Goal: Task Accomplishment & Management: Manage account settings

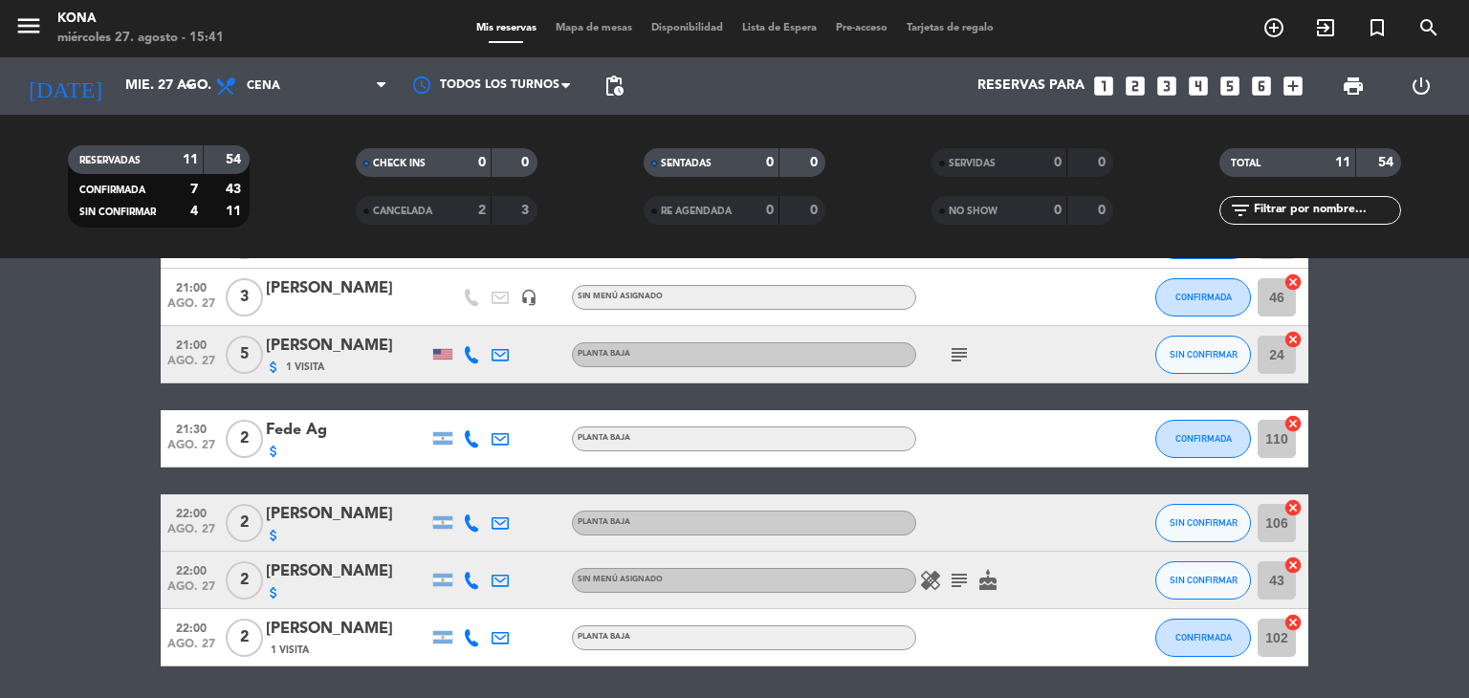
scroll to position [421, 0]
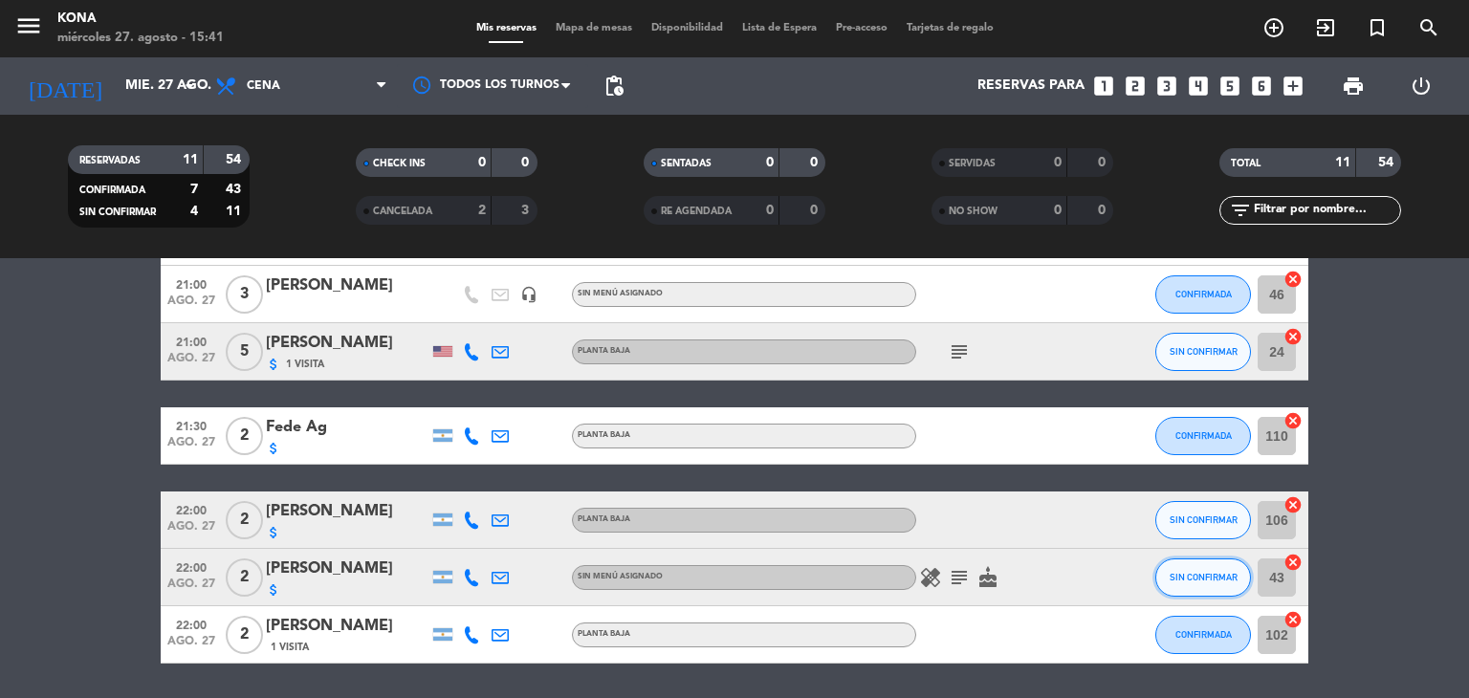
click at [1191, 577] on span "SIN CONFIRMAR" at bounding box center [1203, 577] width 68 height 11
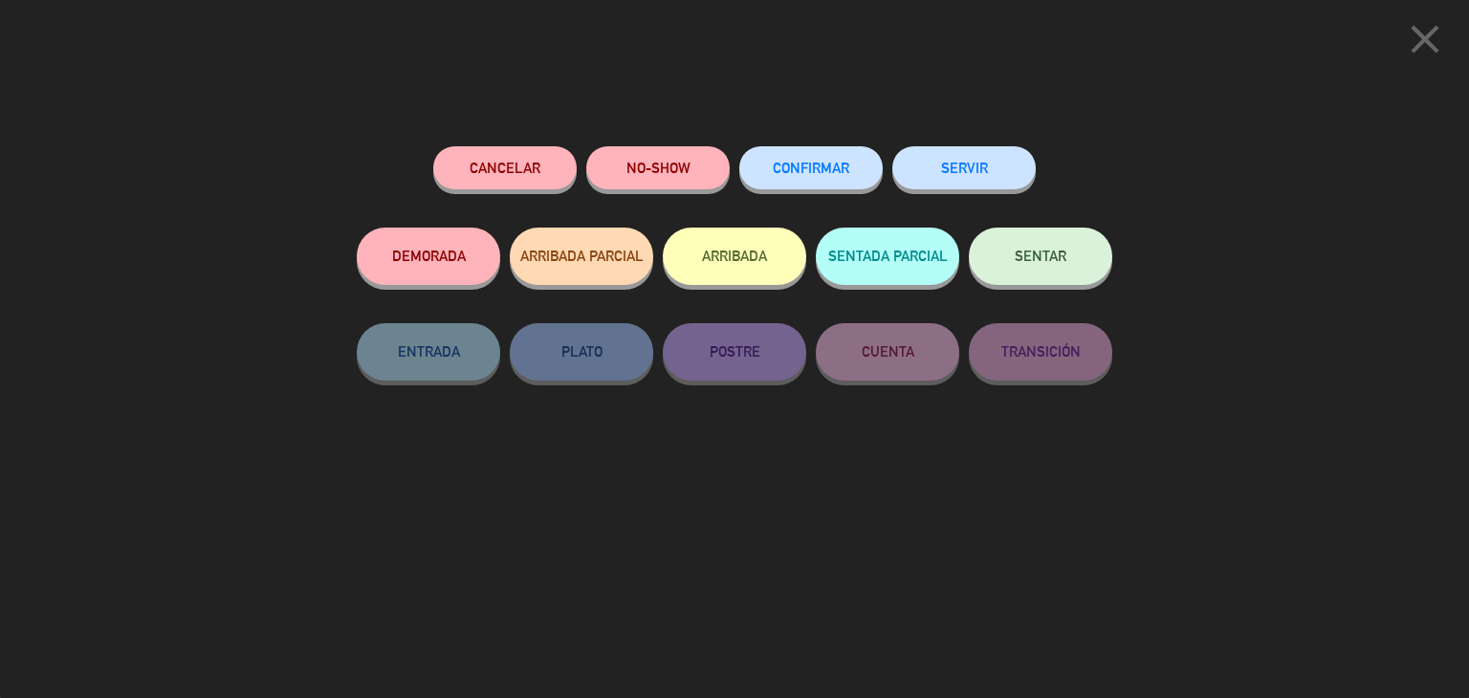
click at [821, 177] on button "CONFIRMAR" at bounding box center [810, 167] width 143 height 43
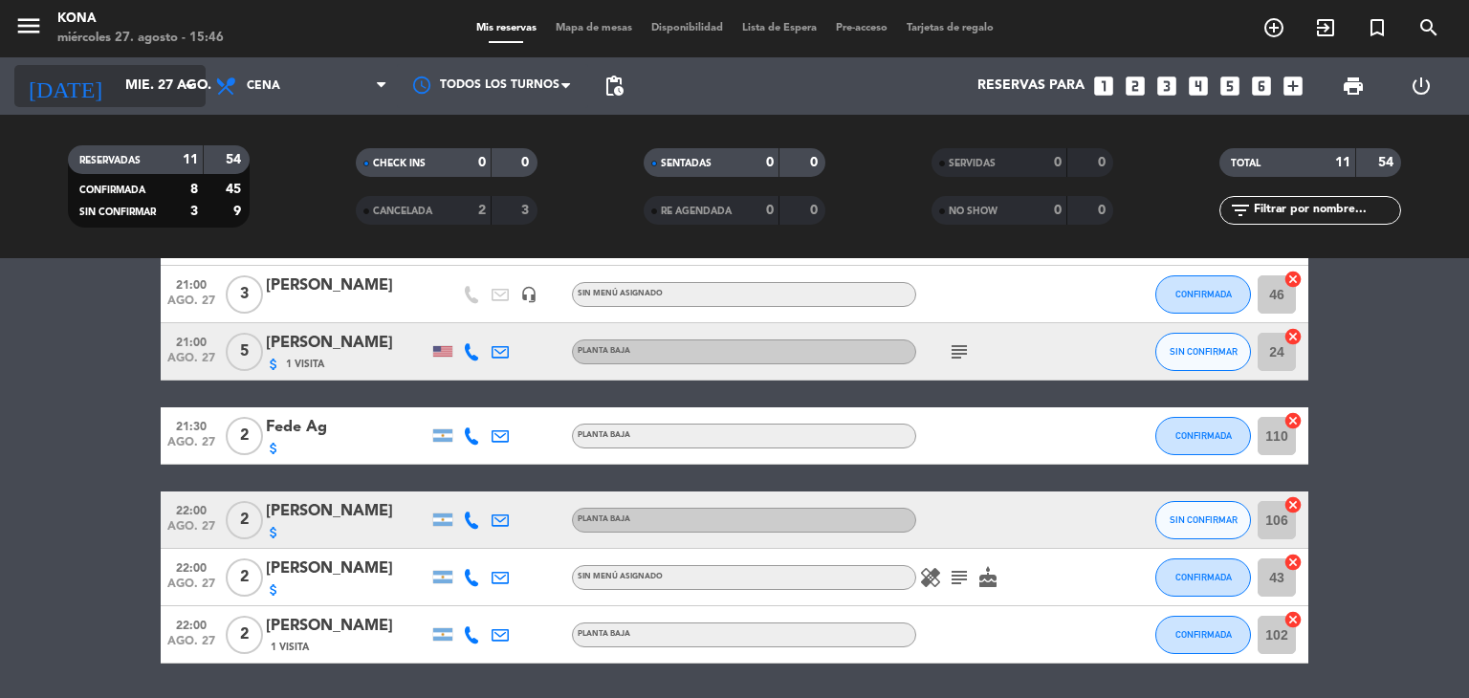
click at [122, 85] on input "mié. 27 ago." at bounding box center [207, 86] width 182 height 34
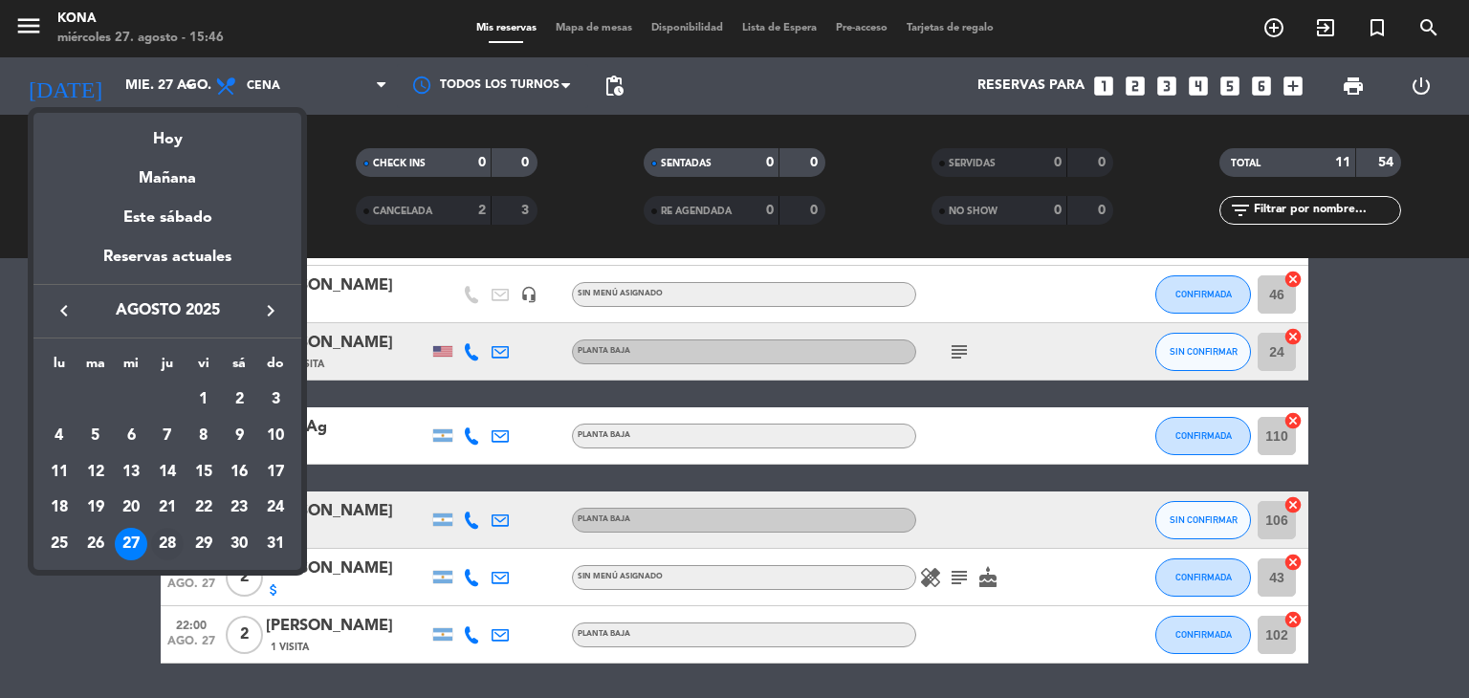
click at [172, 544] on div "28" at bounding box center [167, 544] width 33 height 33
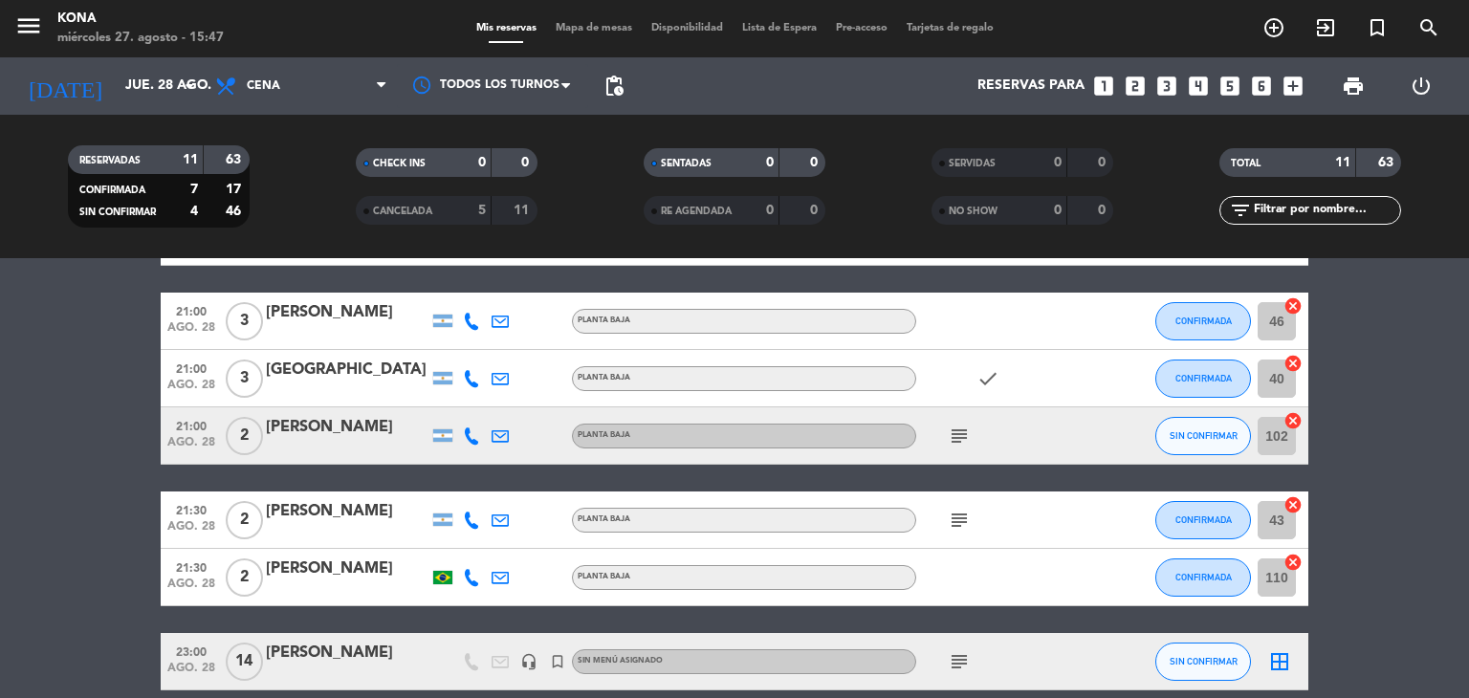
click at [109, 57] on div "[DATE] [DATE] arrow_drop_down" at bounding box center [109, 85] width 191 height 57
click at [123, 78] on input "jue. 28 ago." at bounding box center [207, 86] width 182 height 34
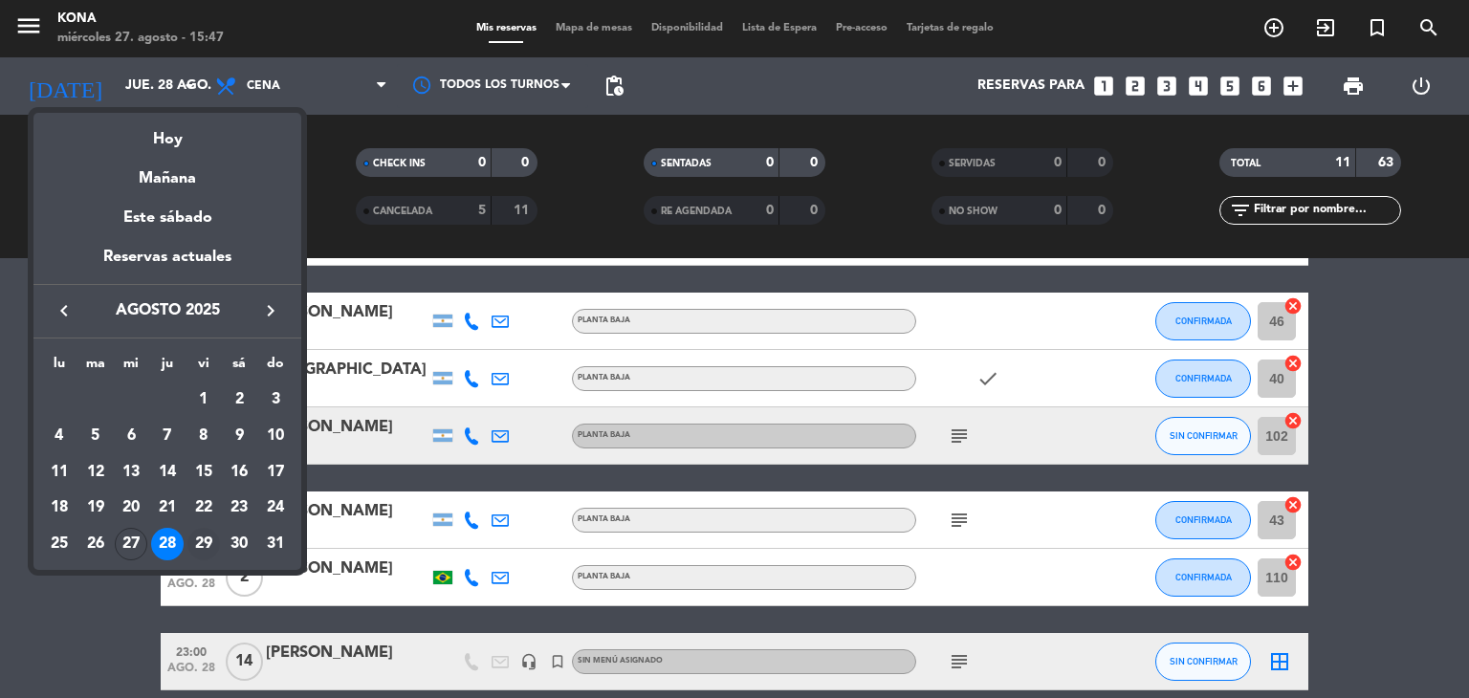
click at [204, 540] on div "29" at bounding box center [203, 544] width 33 height 33
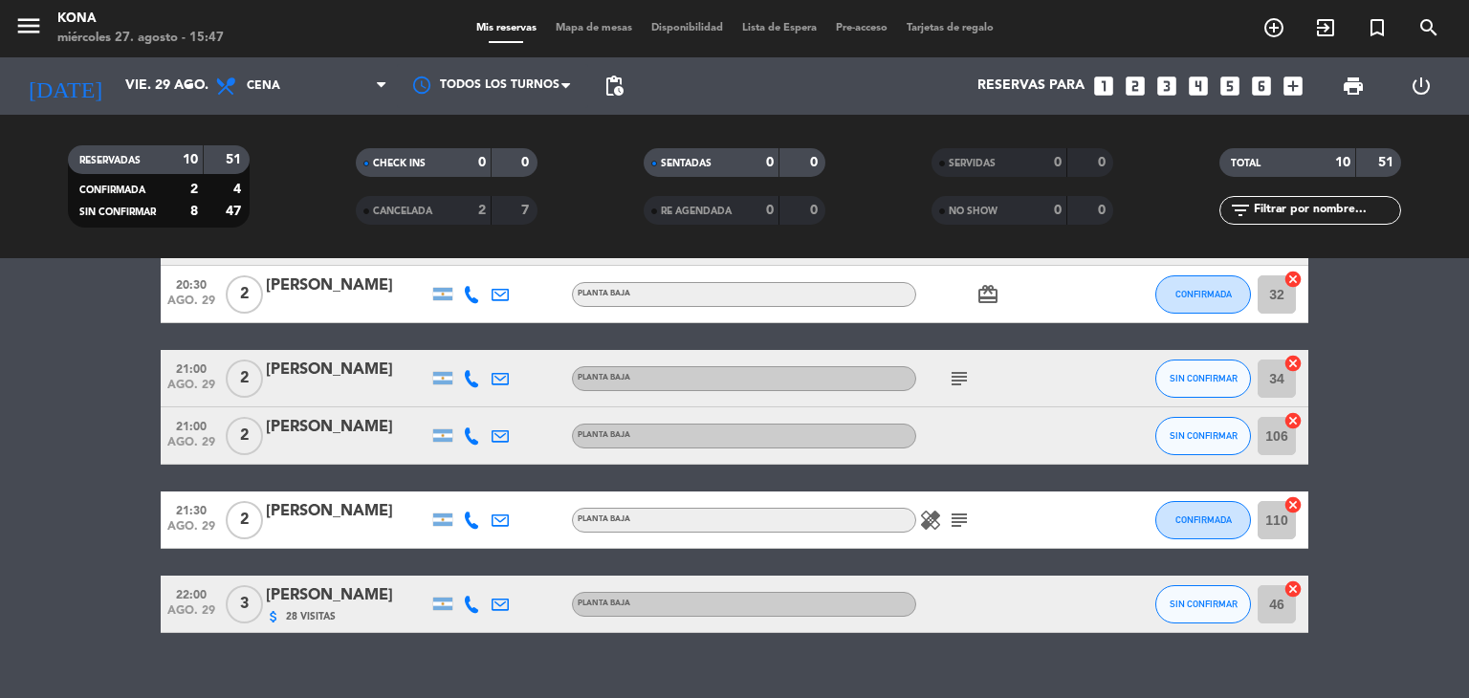
click at [35, 433] on bookings-row "19:00 [DATE] EV [PERSON_NAME] headset_mic turned_in_not BAR SIN CONFIRMAR borde…" at bounding box center [734, 279] width 1469 height 708
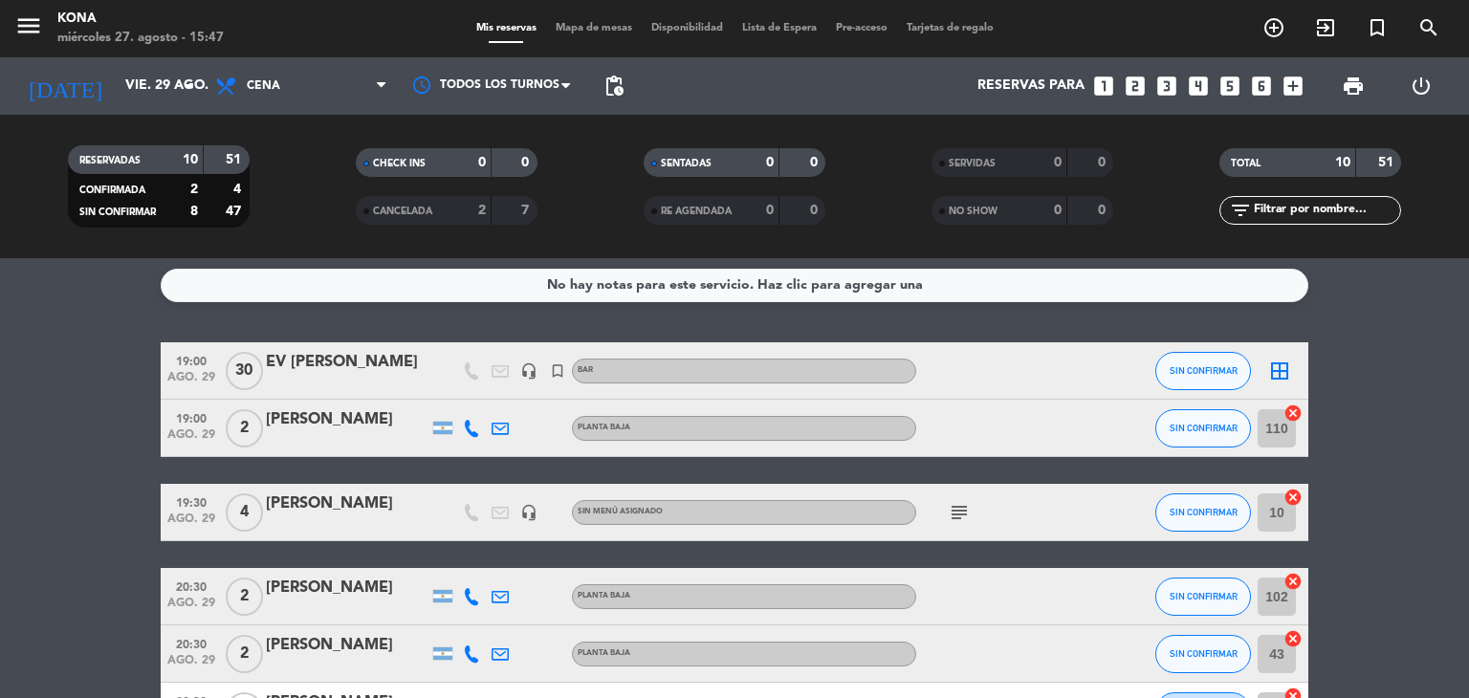
scroll to position [0, 0]
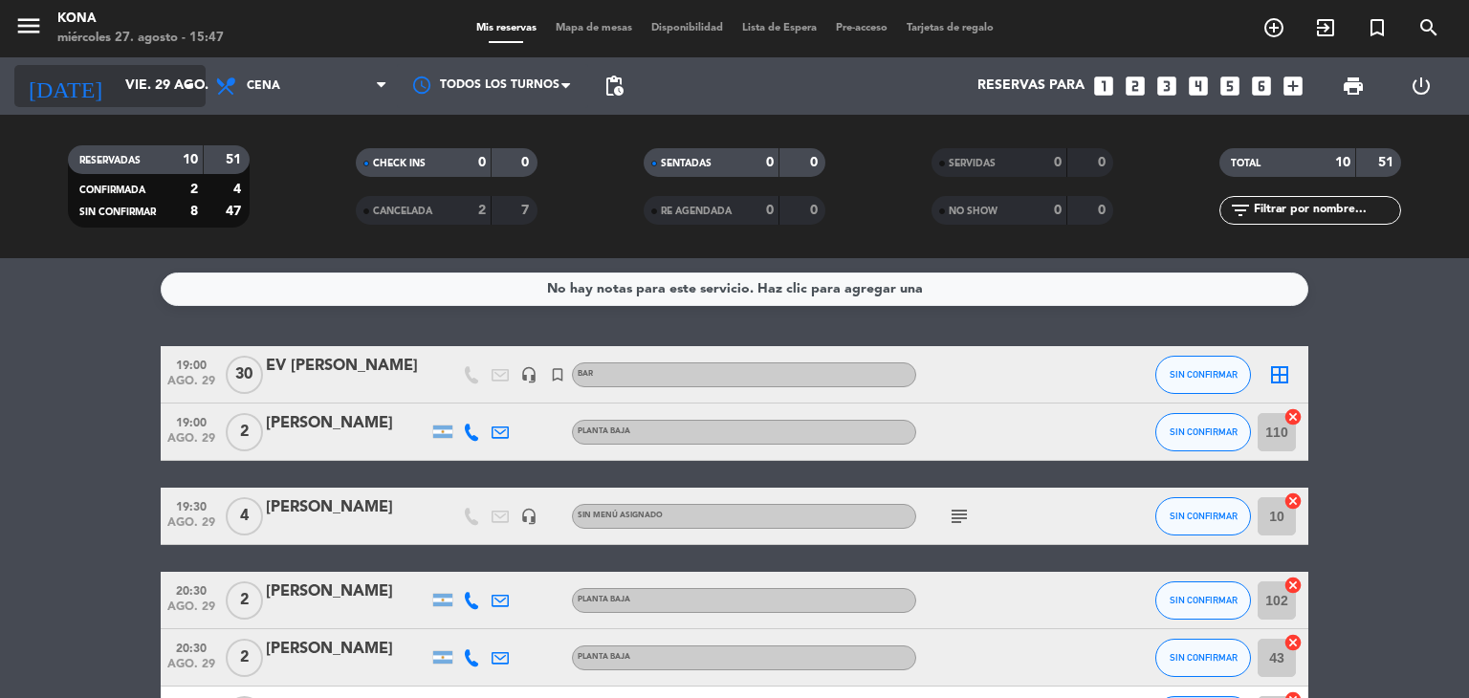
click at [157, 98] on input "vie. 29 ago." at bounding box center [207, 86] width 182 height 34
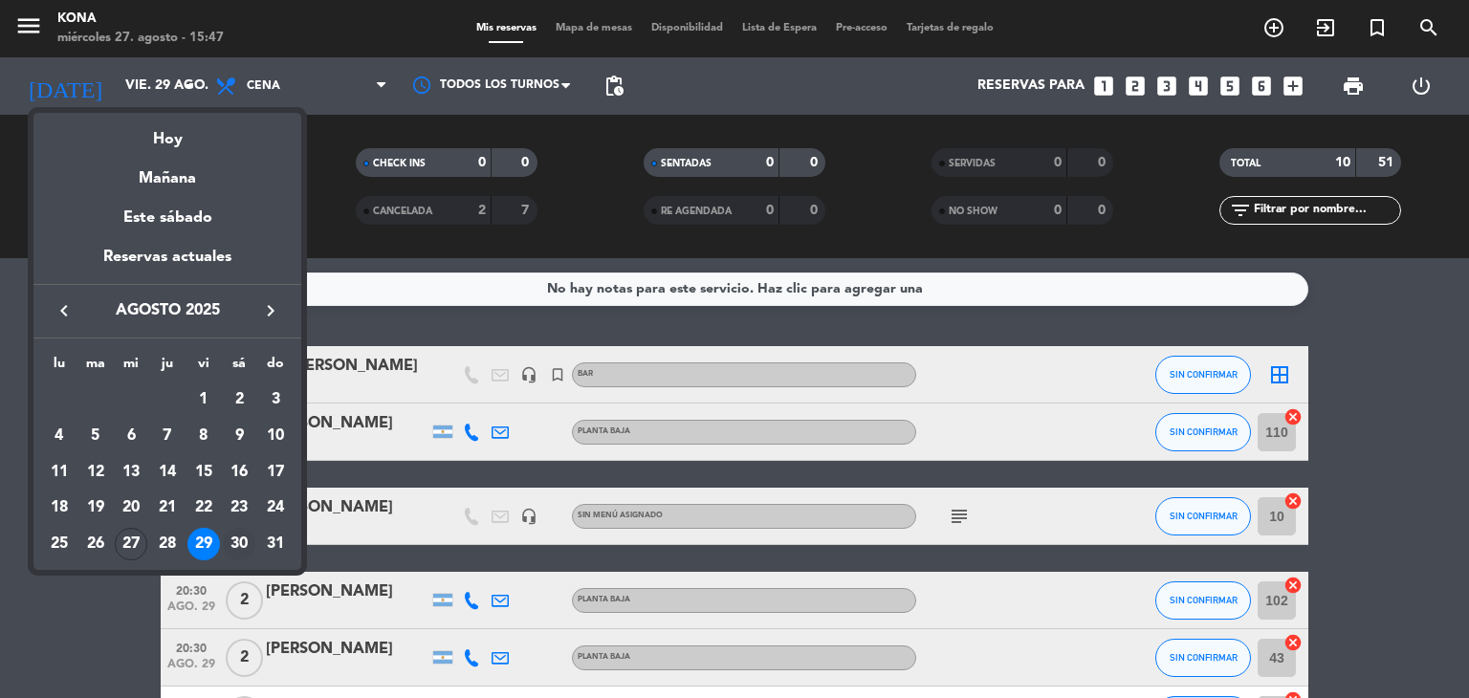
click at [239, 544] on div "30" at bounding box center [239, 544] width 33 height 33
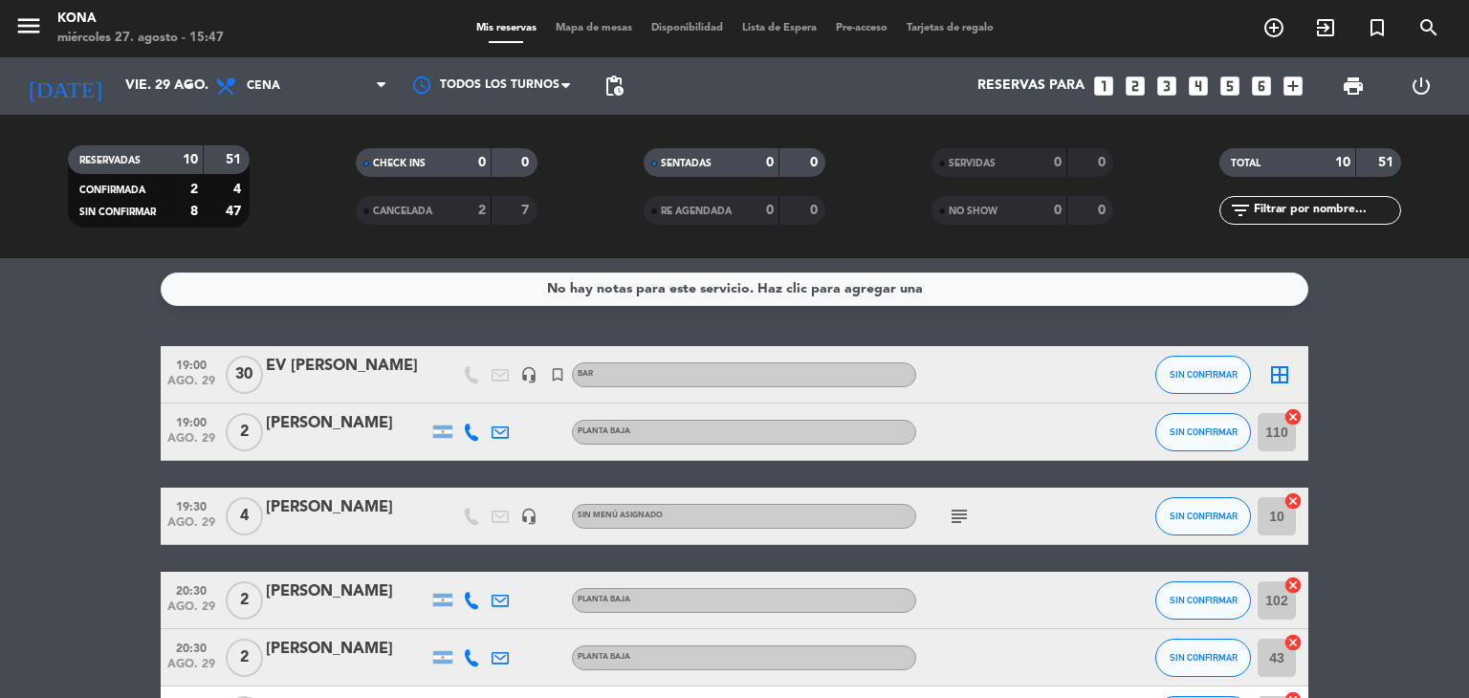
type input "sáb. 30 ago."
